Goal: Task Accomplishment & Management: Manage account settings

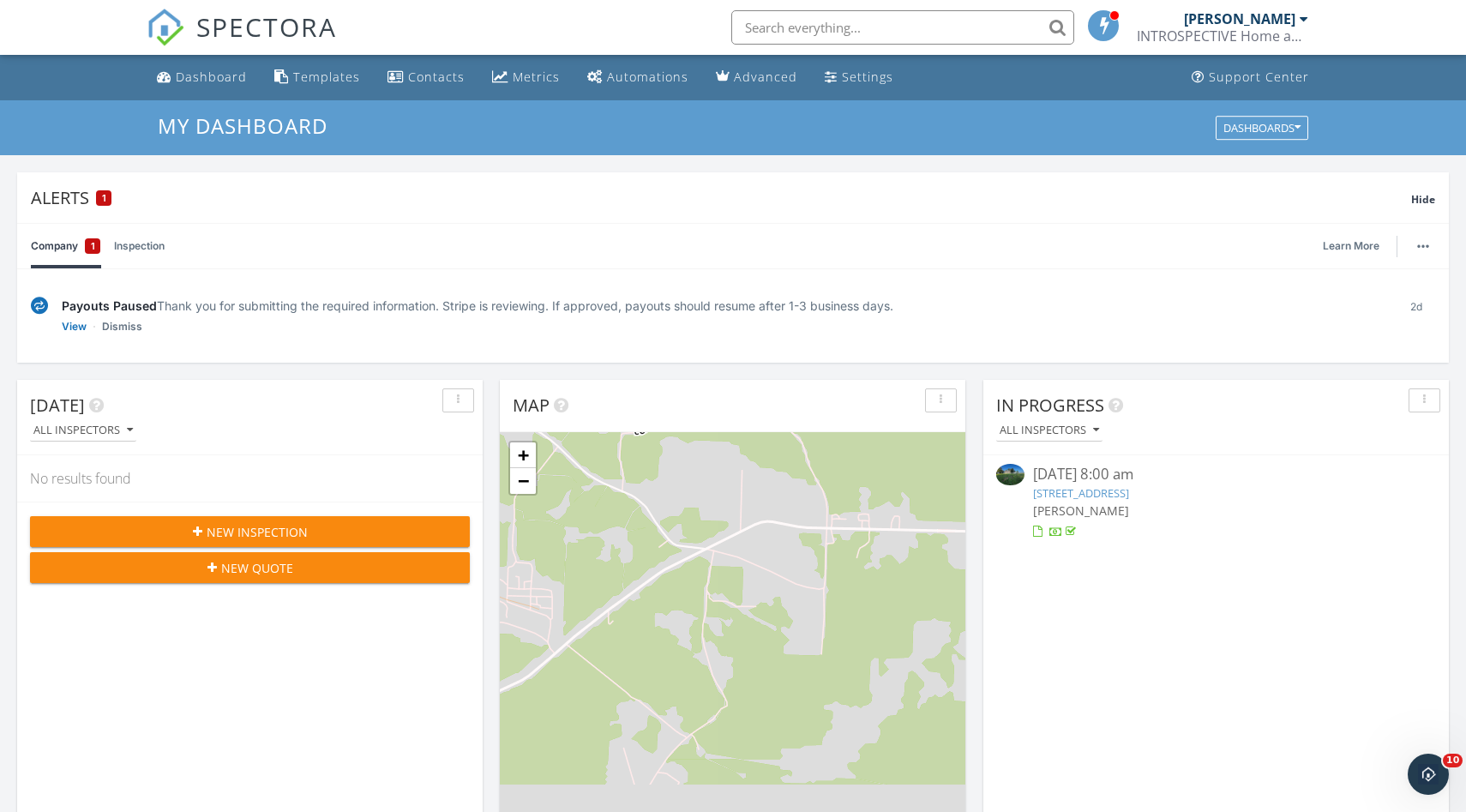
click at [830, 27] on input "text" at bounding box center [903, 27] width 343 height 34
click at [149, 247] on link "Inspection" at bounding box center [139, 246] width 50 height 45
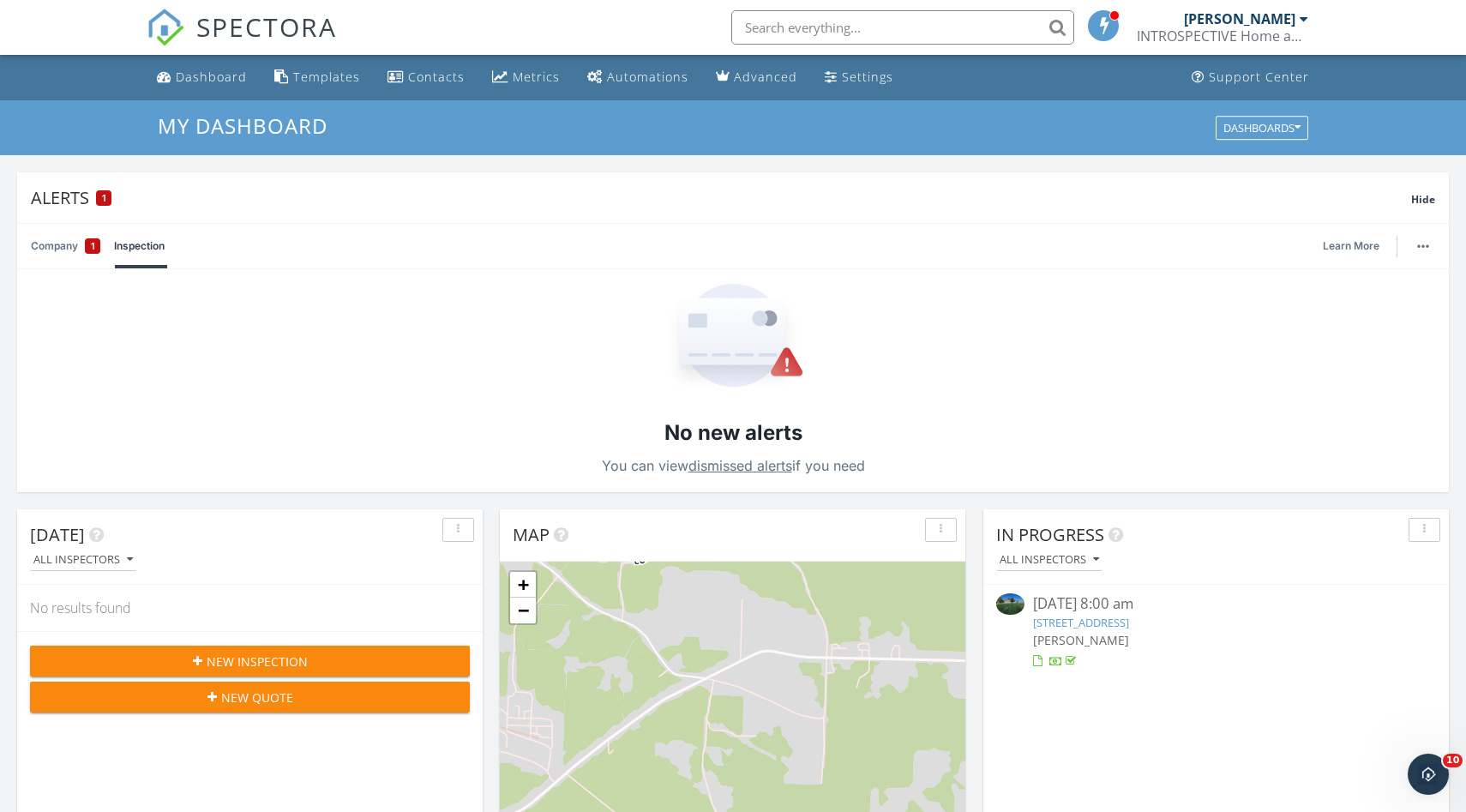
click at [71, 250] on link "Company 1" at bounding box center [65, 246] width 69 height 45
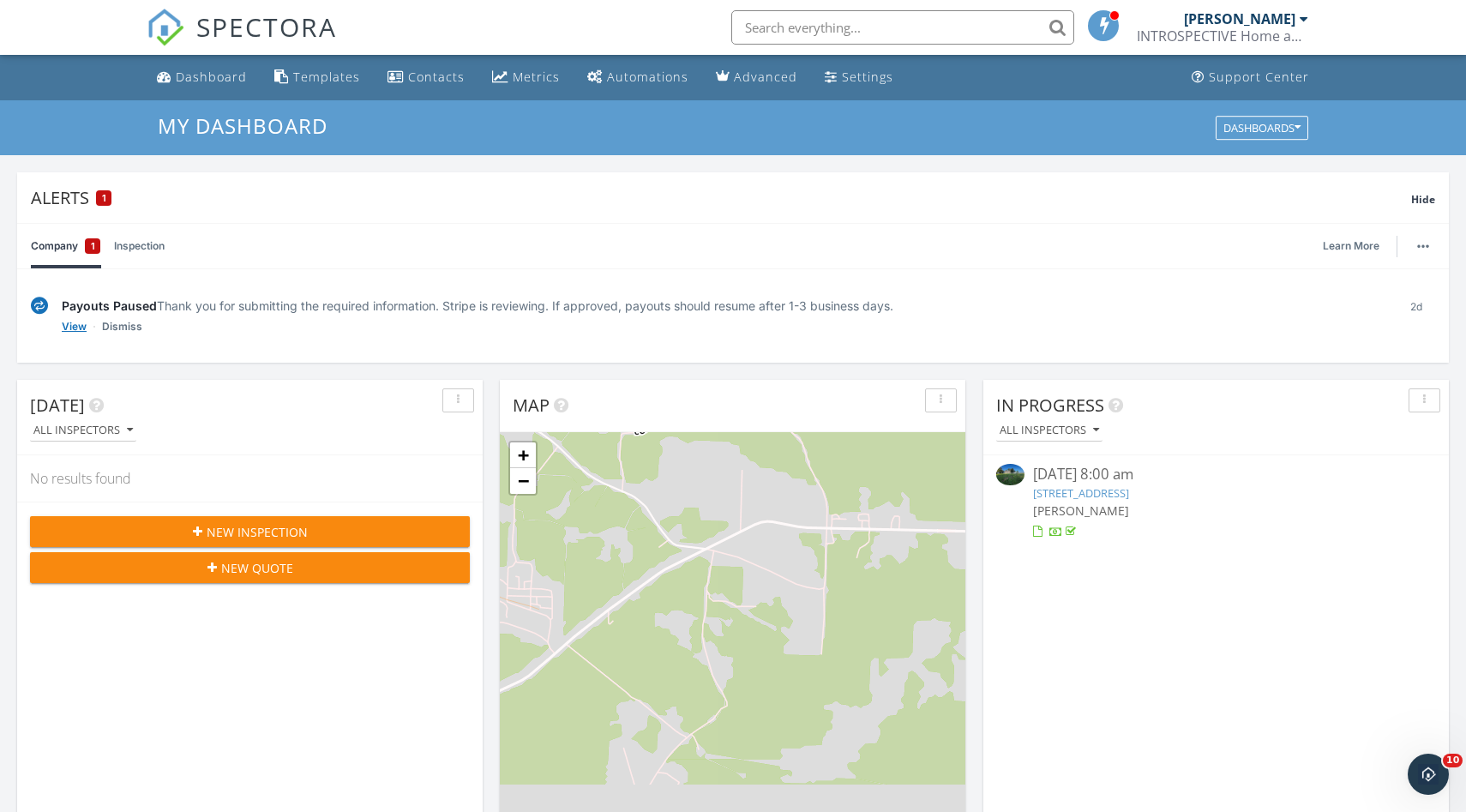
click at [74, 327] on link "View" at bounding box center [75, 326] width 25 height 17
click at [859, 30] on input "text" at bounding box center [903, 27] width 343 height 34
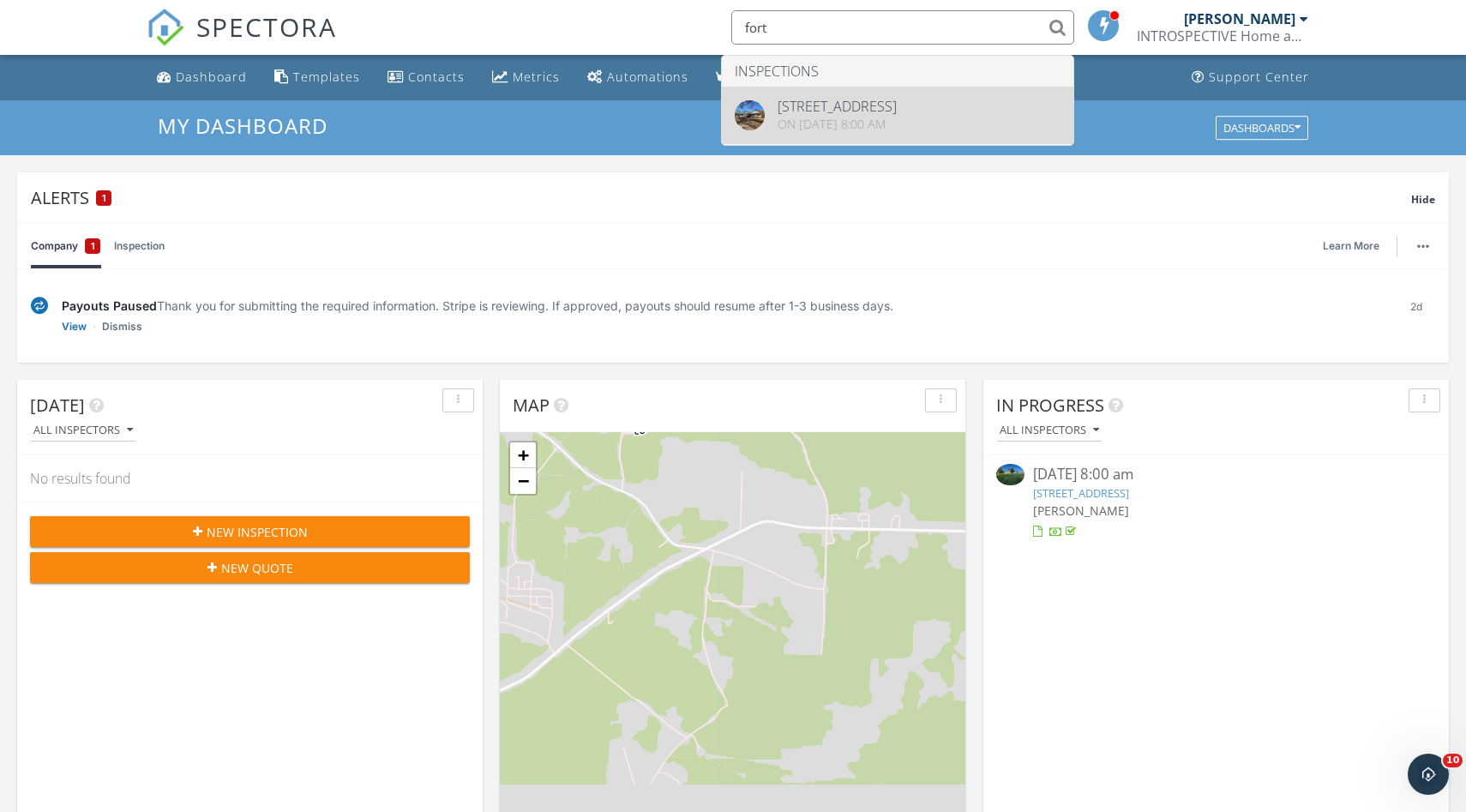
type input "fort"
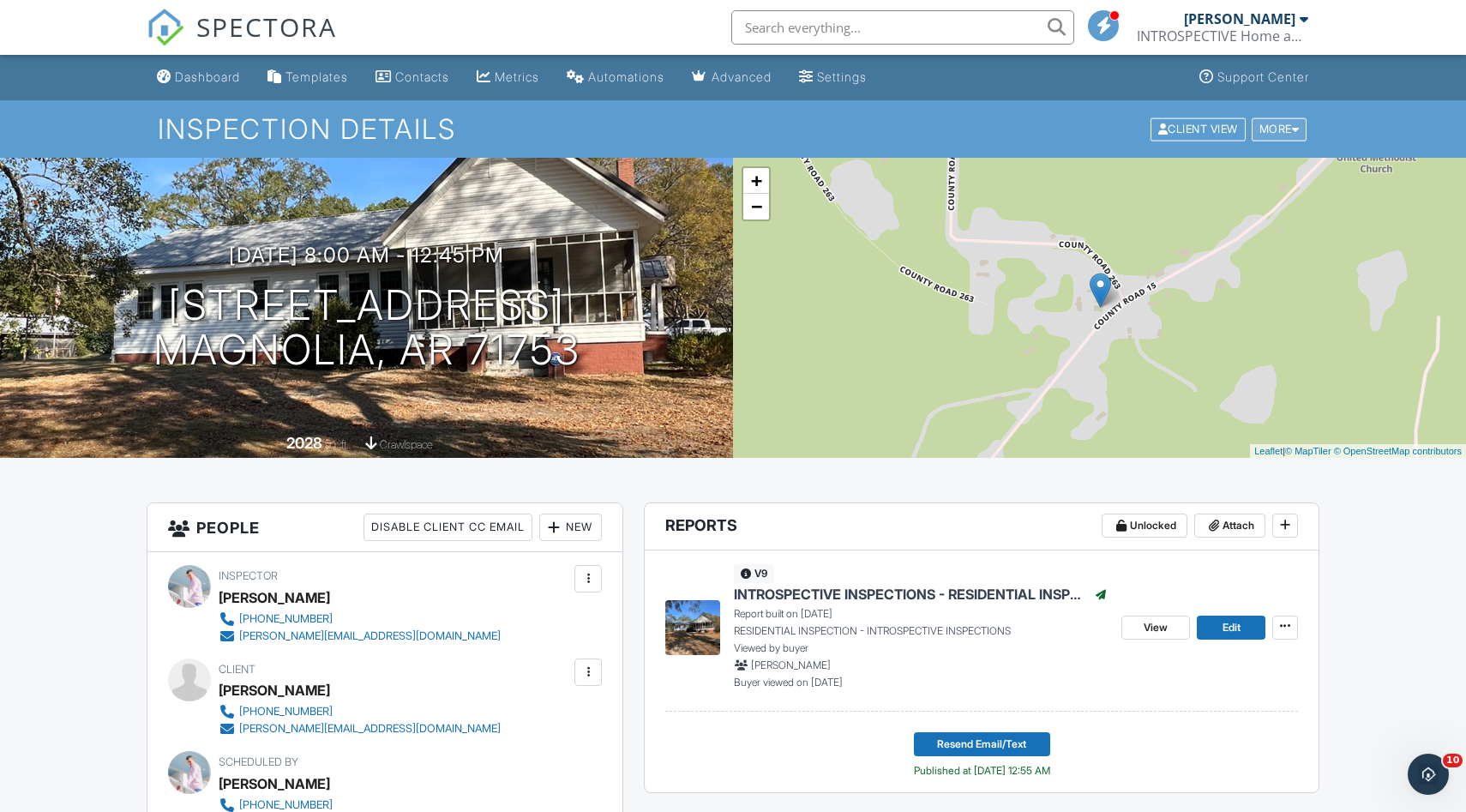
click at [1295, 127] on div at bounding box center [1295, 128] width 8 height 11
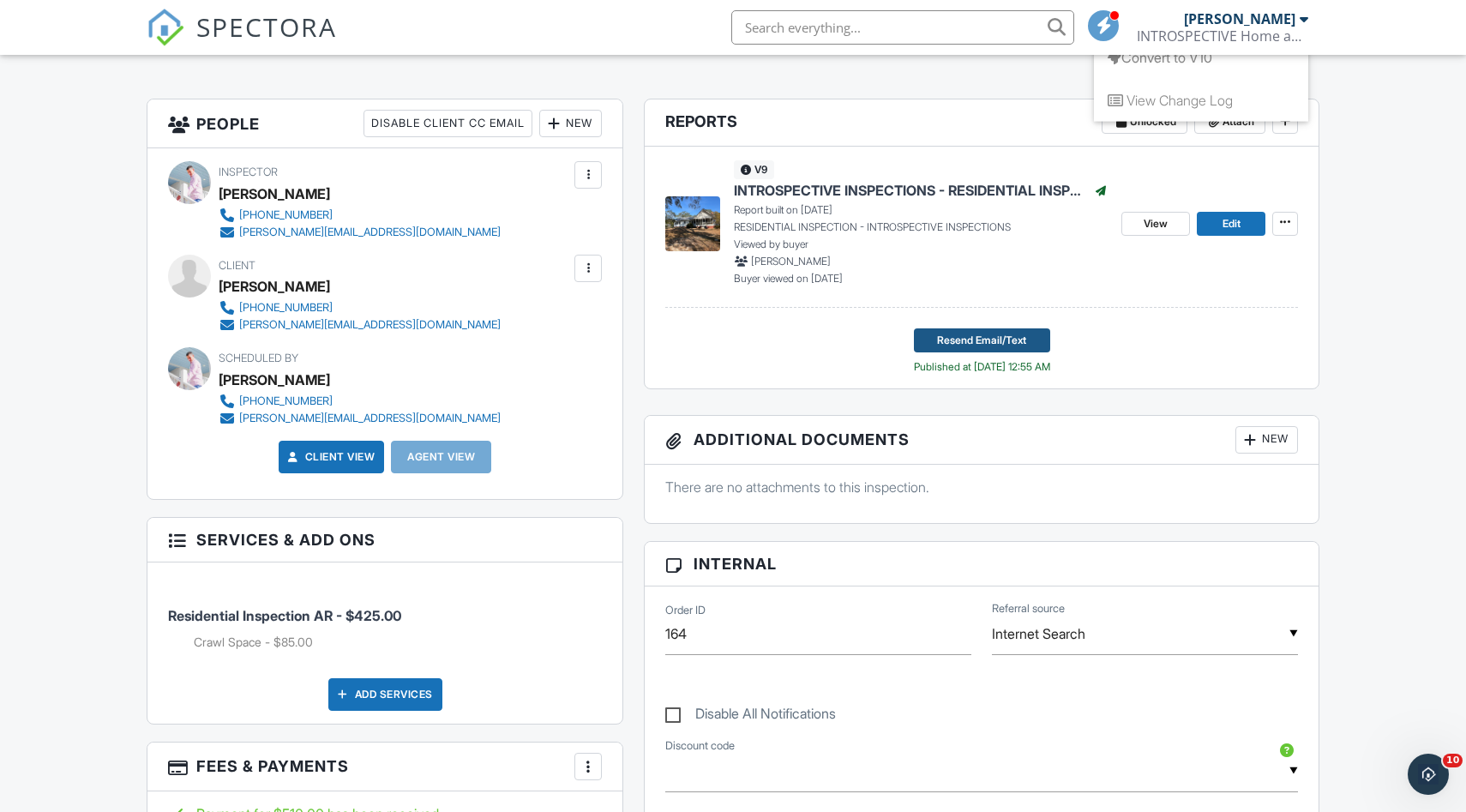
scroll to position [409, 0]
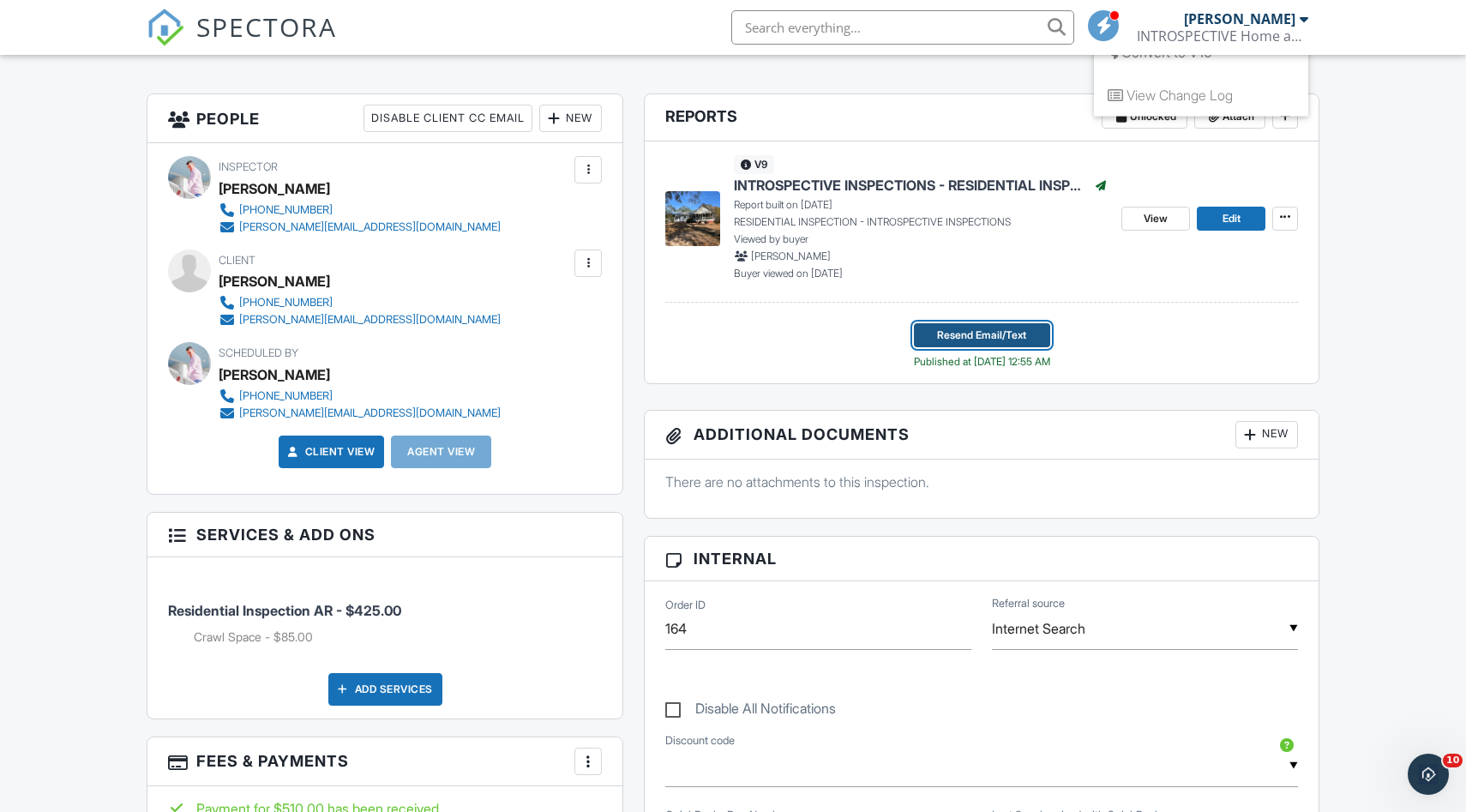
click at [982, 339] on span "Resend Email/Text" at bounding box center [981, 335] width 89 height 17
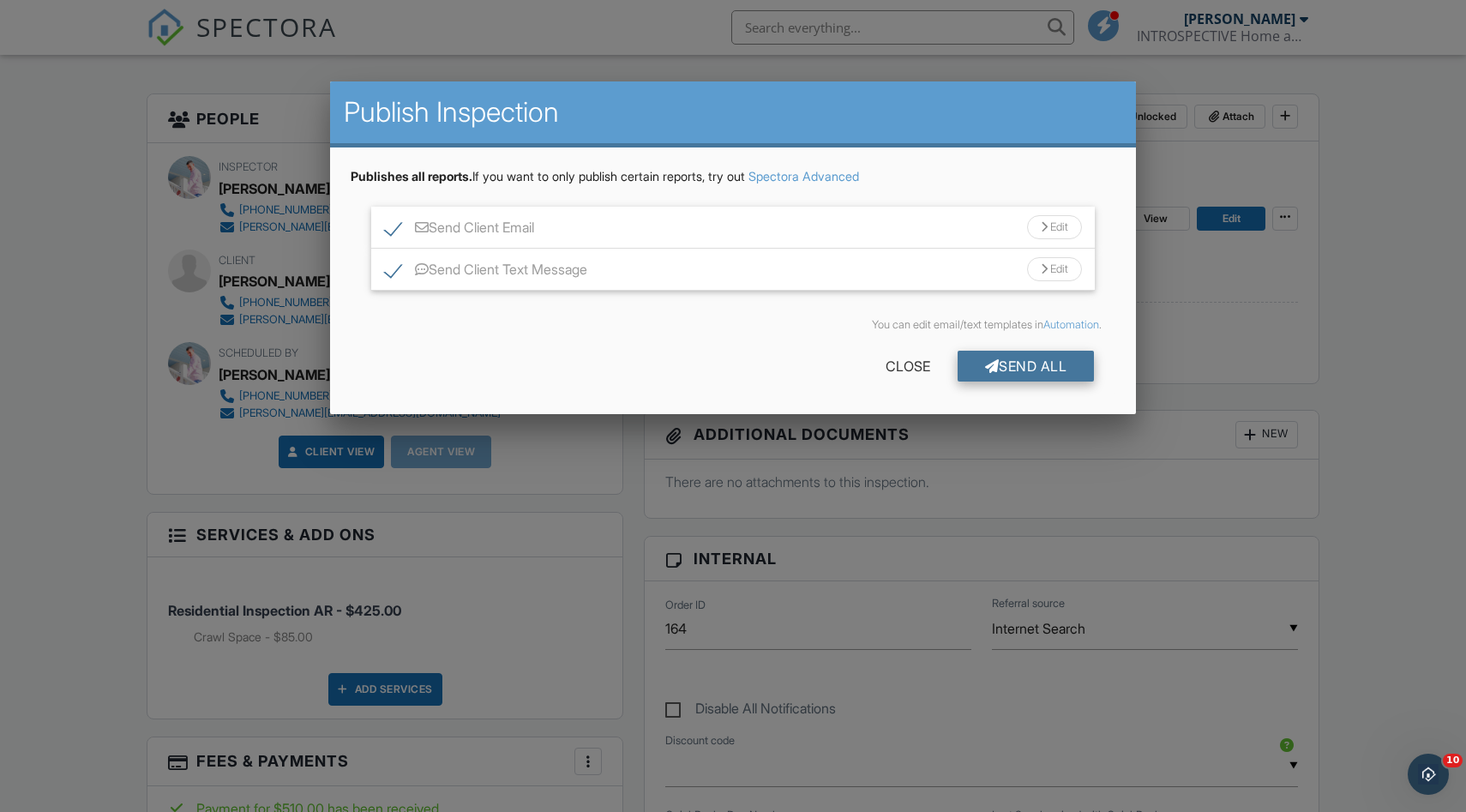
click at [1028, 366] on div "Send All" at bounding box center [1026, 366] width 137 height 31
